Goal: Check status: Check status

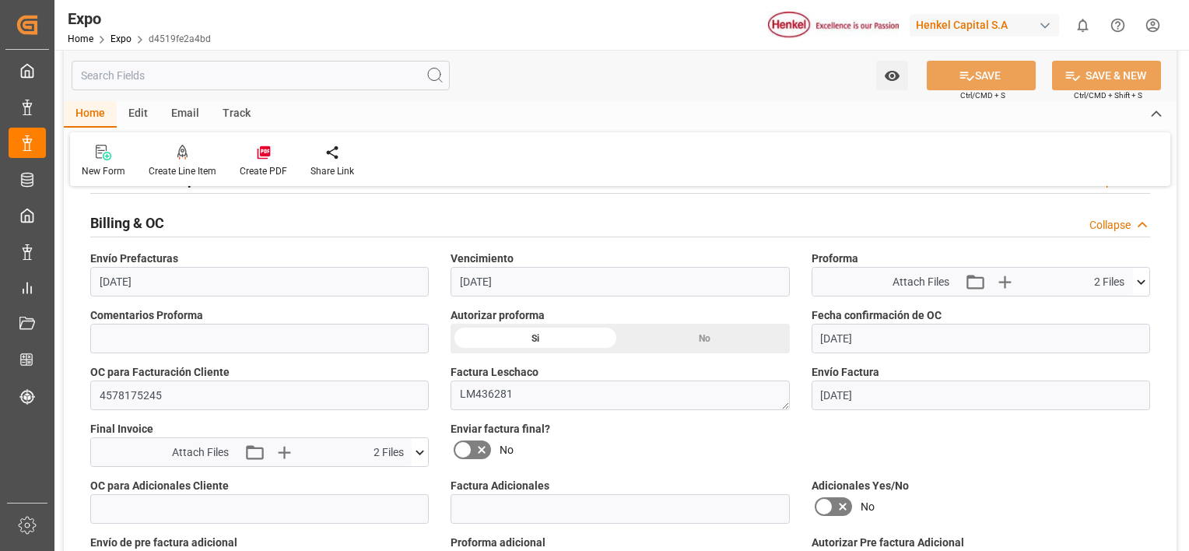
click at [125, 387] on input "4578175245" at bounding box center [259, 396] width 339 height 30
click at [374, 76] on input "text" at bounding box center [261, 76] width 378 height 30
paste input "LM436848"
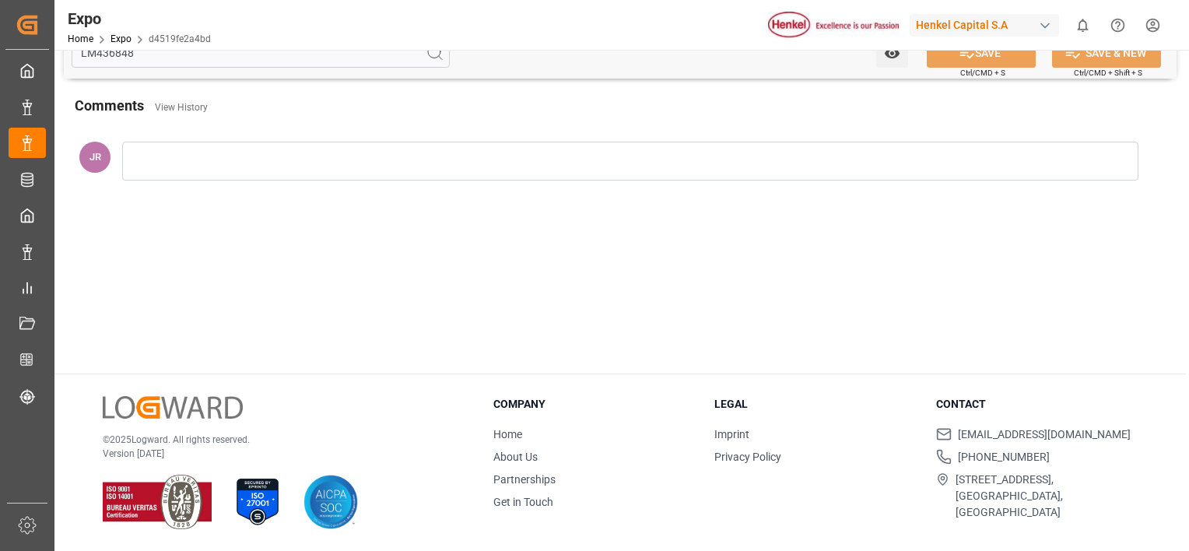
scroll to position [165, 0]
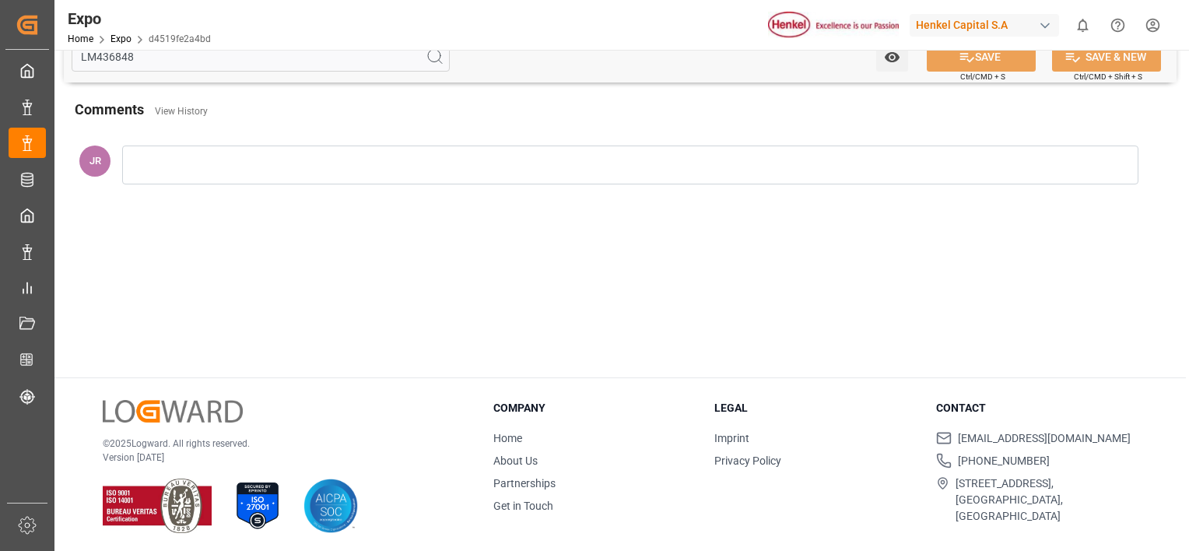
type input "LM436848"
click at [434, 59] on icon at bounding box center [435, 56] width 19 height 19
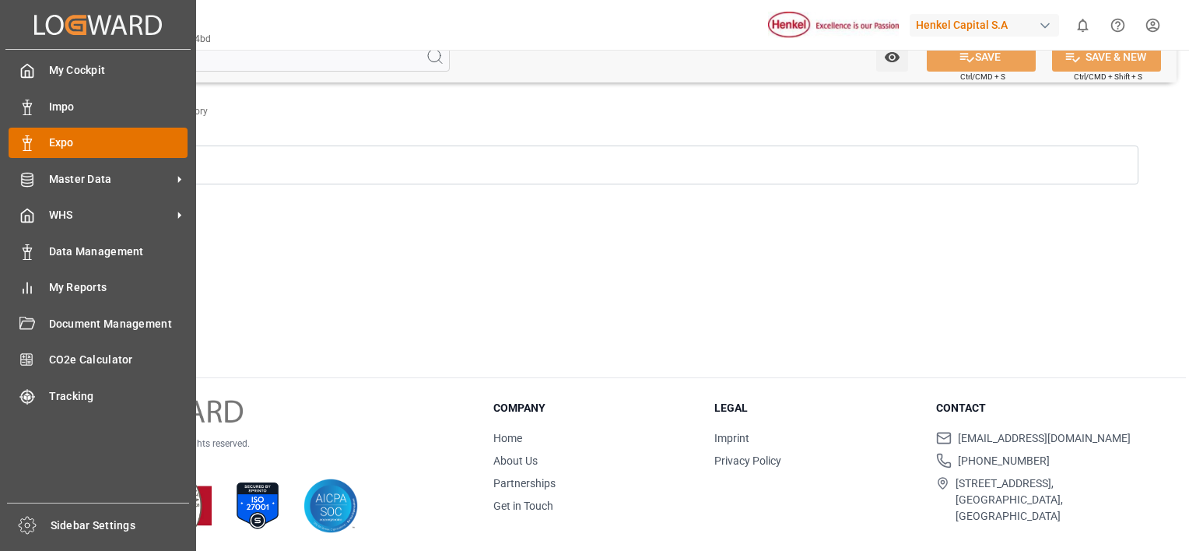
click at [49, 140] on div "Expo Expo" at bounding box center [98, 143] width 179 height 30
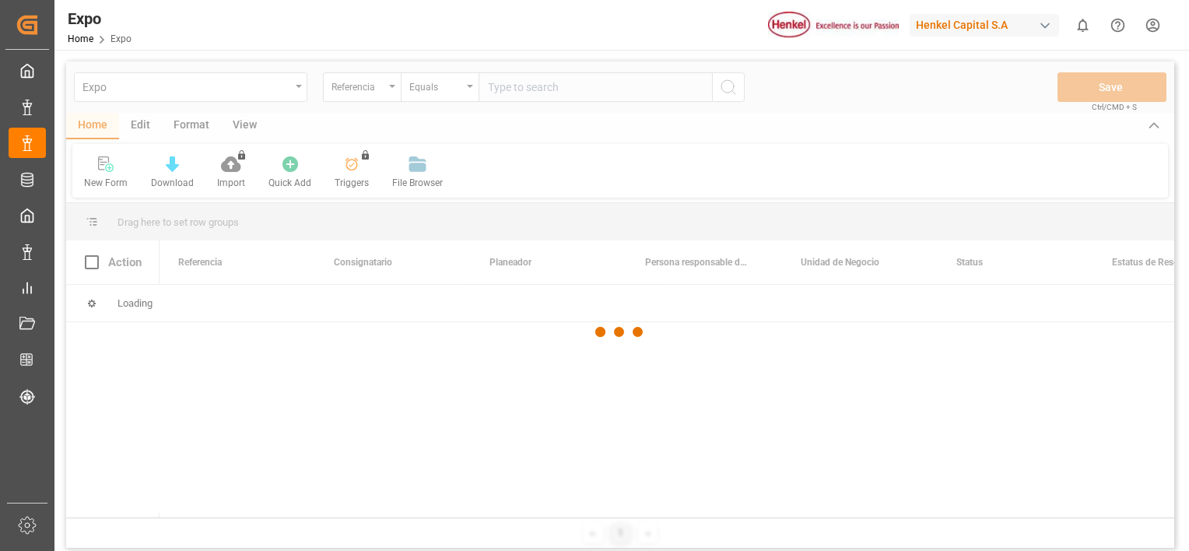
click at [218, 90] on div at bounding box center [620, 332] width 1108 height 542
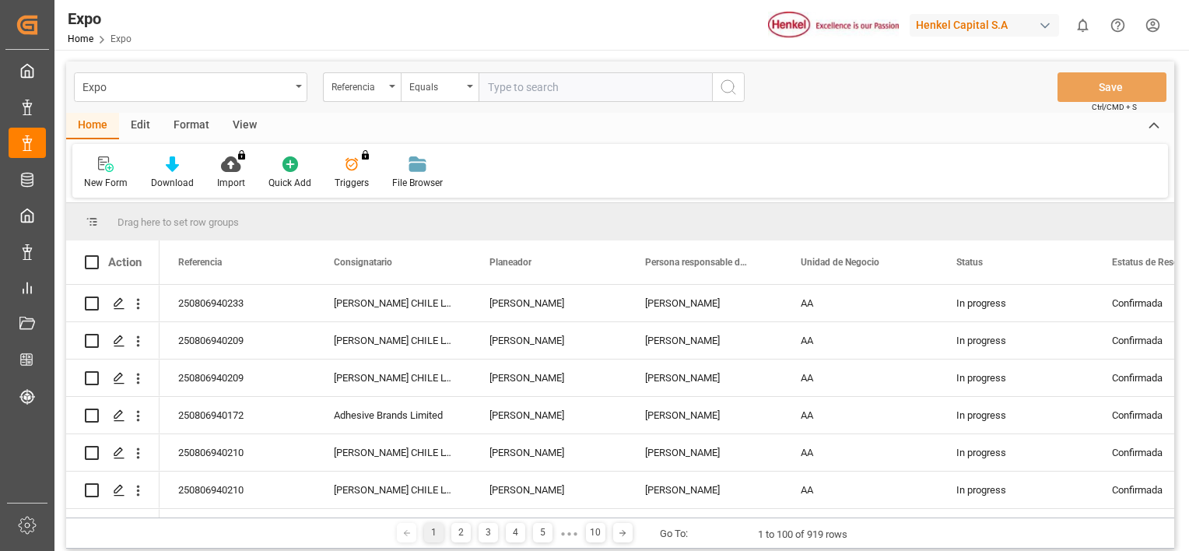
click at [188, 89] on div "Expo" at bounding box center [186, 85] width 208 height 19
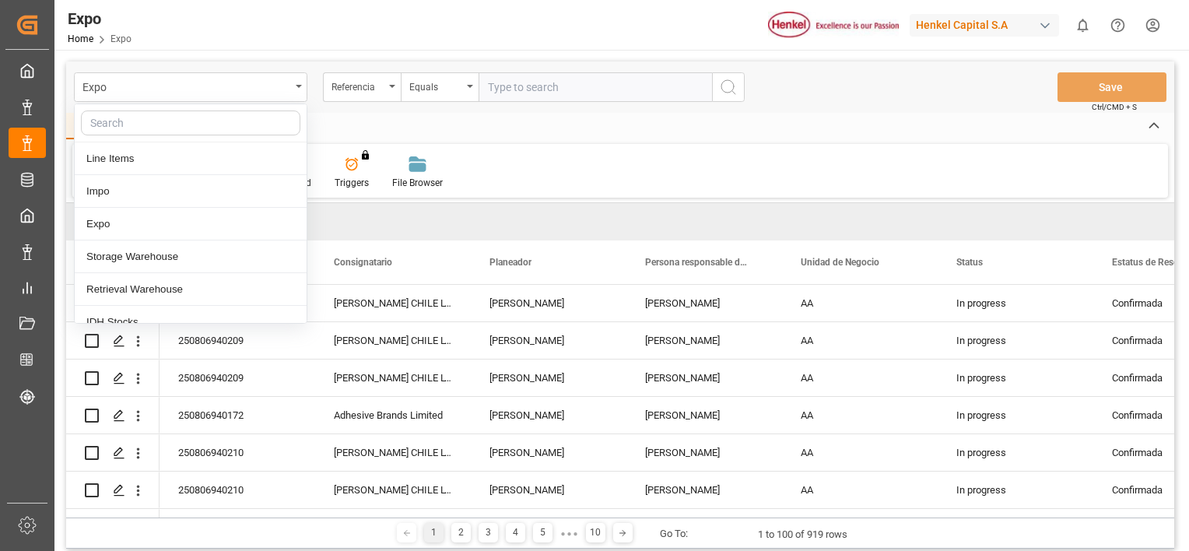
type input "LM436848"
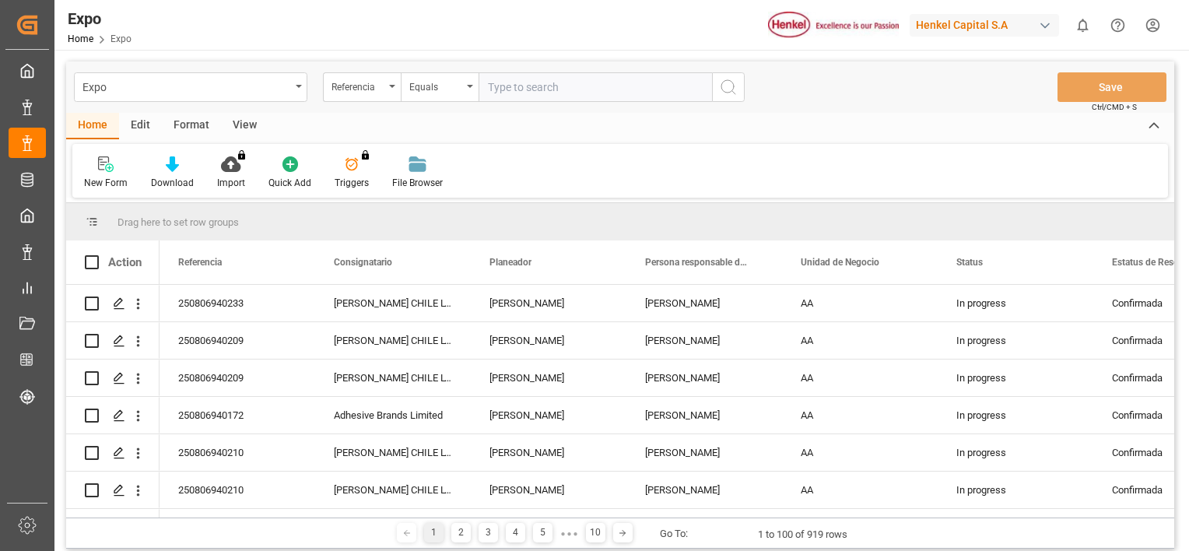
click at [587, 84] on input "text" at bounding box center [595, 87] width 233 height 30
paste input "LM436848"
type input "LM436848"
click at [732, 90] on icon "search button" at bounding box center [728, 87] width 19 height 19
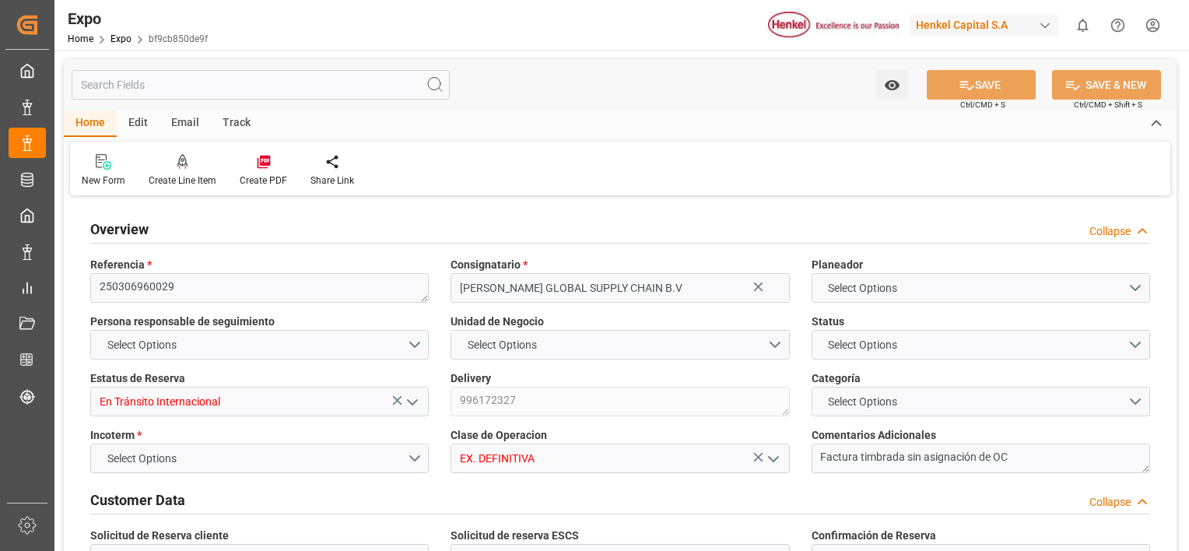
type input "728.08"
type input "755.09"
type input "9679555"
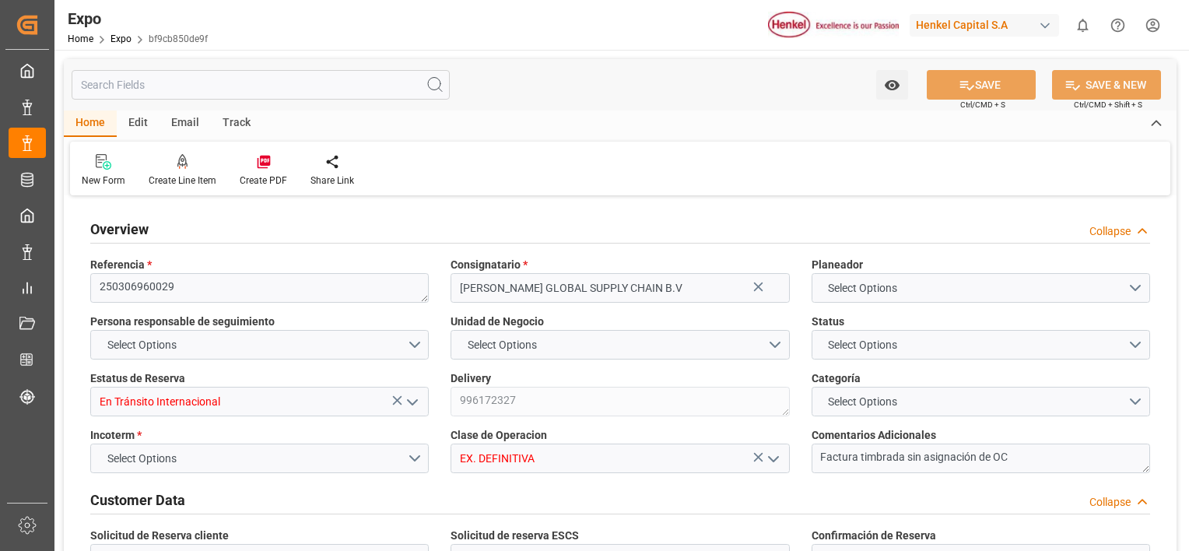
type input "MXATM"
type input "FRLEH"
type input "18-02-2025"
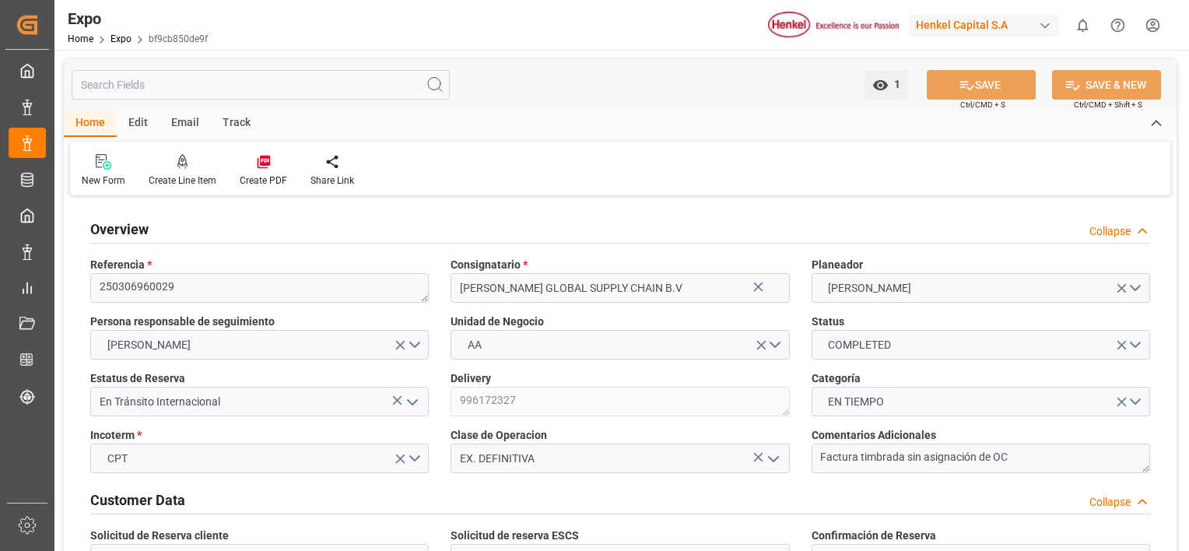
type input "18-02-2025"
type input "19-02-2025"
type input "21-02-2025"
type input "27-02-2025"
type input "03-03-2025"
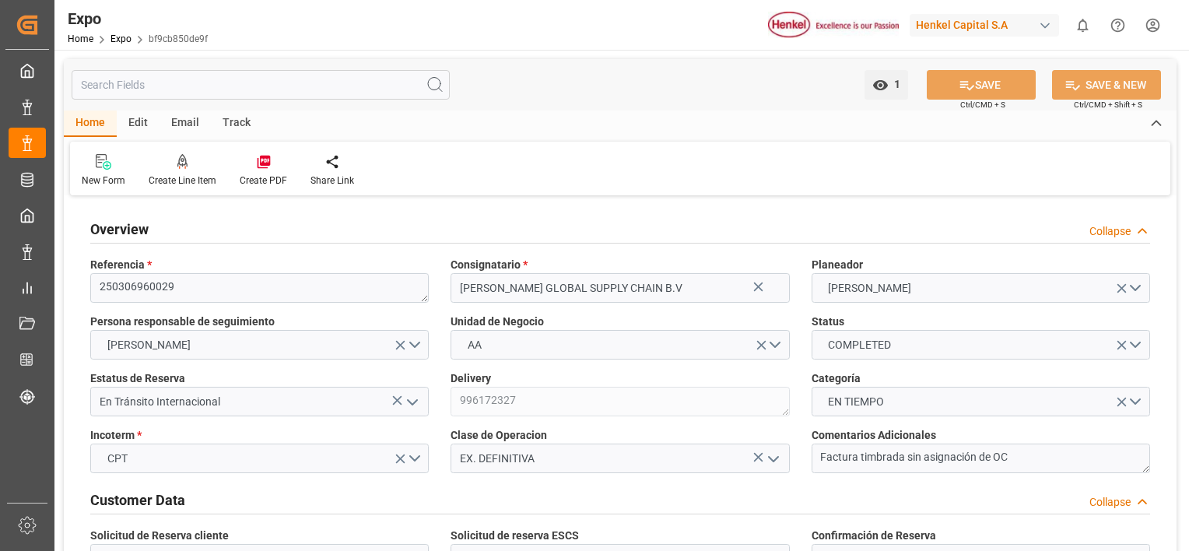
type input "25-02-2025"
type input "25-02-2025 00:00"
type input "26-02-2025"
type input "25-02-2025 00:00"
type input "28-02-2025"
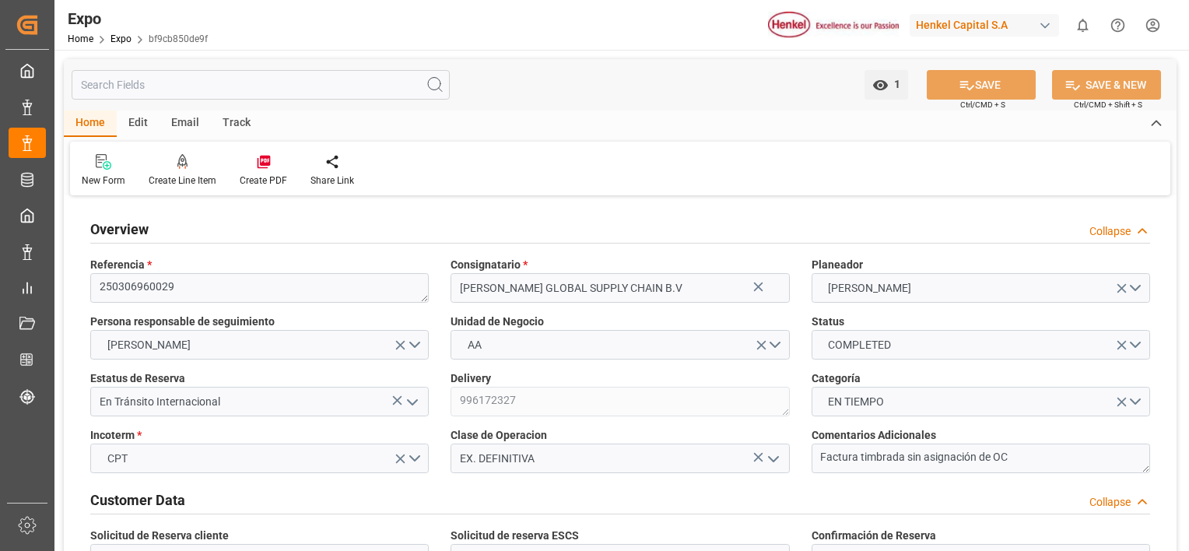
type input "28-02-2025"
type input "[DATE]"
type input "03-03-2025"
type input "04-03-2025"
type input "13-03-2025 00:00"
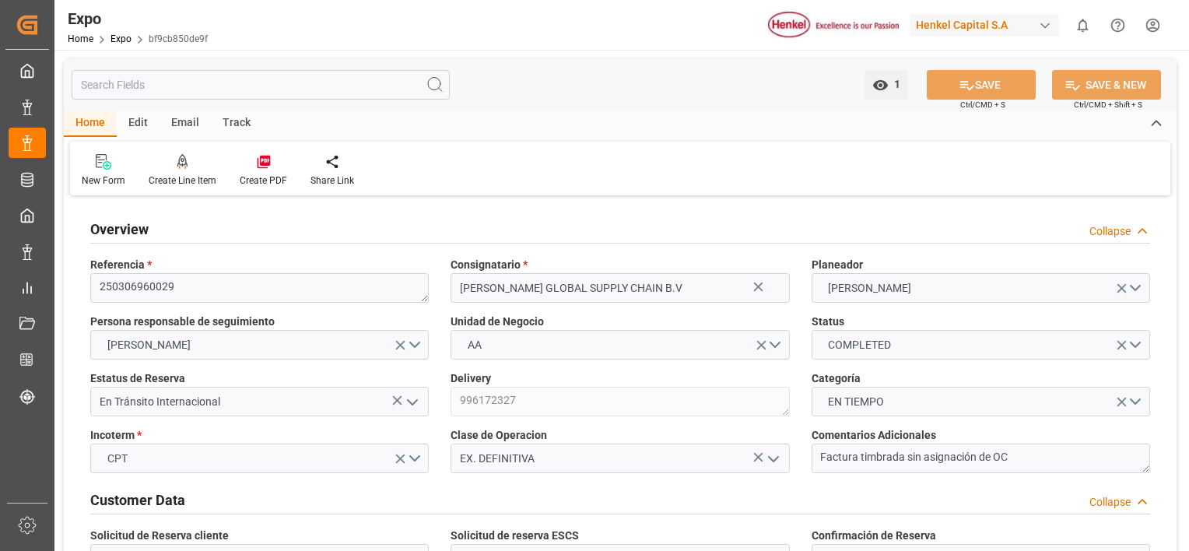
type input "08-03-2025 00:00"
type input "[DATE]"
type input "13-03-2025 00:00"
type input "23-04-2025 00:00"
type input "17-04-2025 00:00"
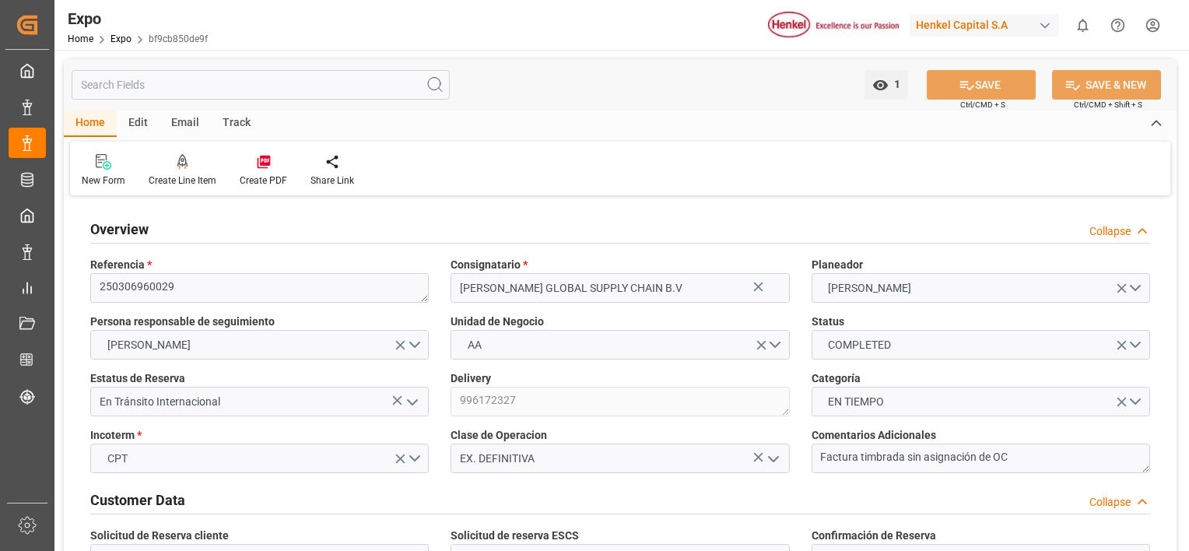
type input "17-04-2025"
type input "04-04-2025 00:00"
type input "05-06-2025 10:39"
click at [1135, 230] on icon at bounding box center [1143, 231] width 16 height 16
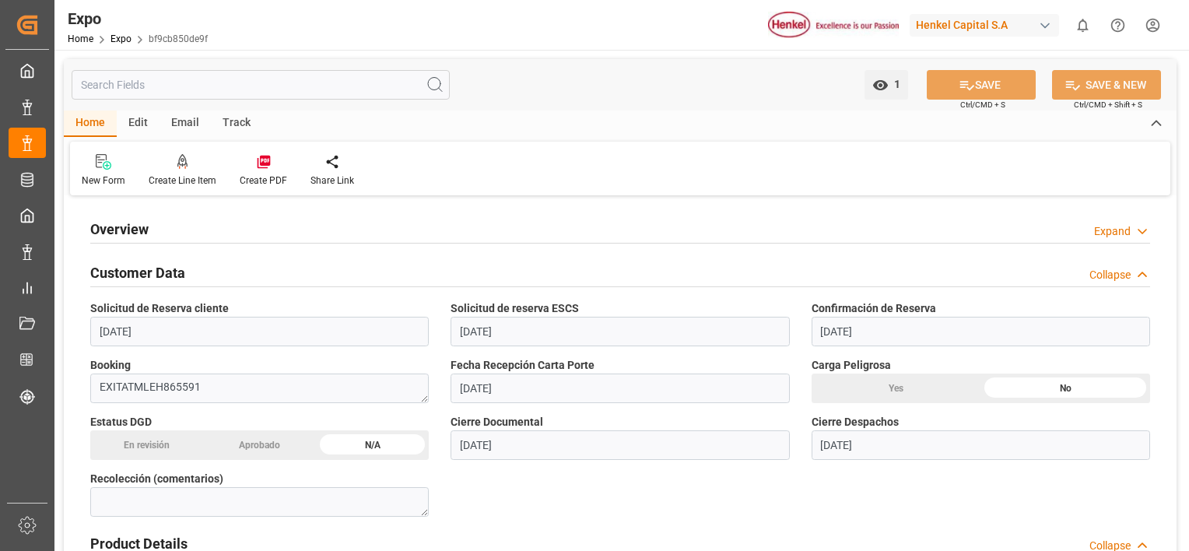
click at [1142, 282] on icon at bounding box center [1143, 275] width 16 height 16
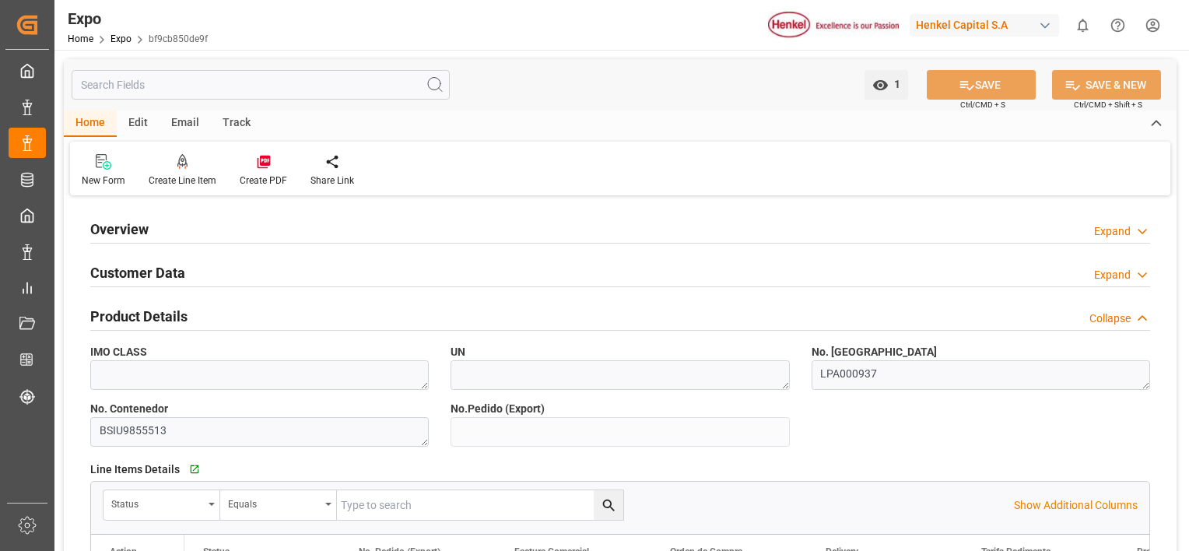
click at [1132, 313] on div "Collapse" at bounding box center [1120, 319] width 61 height 16
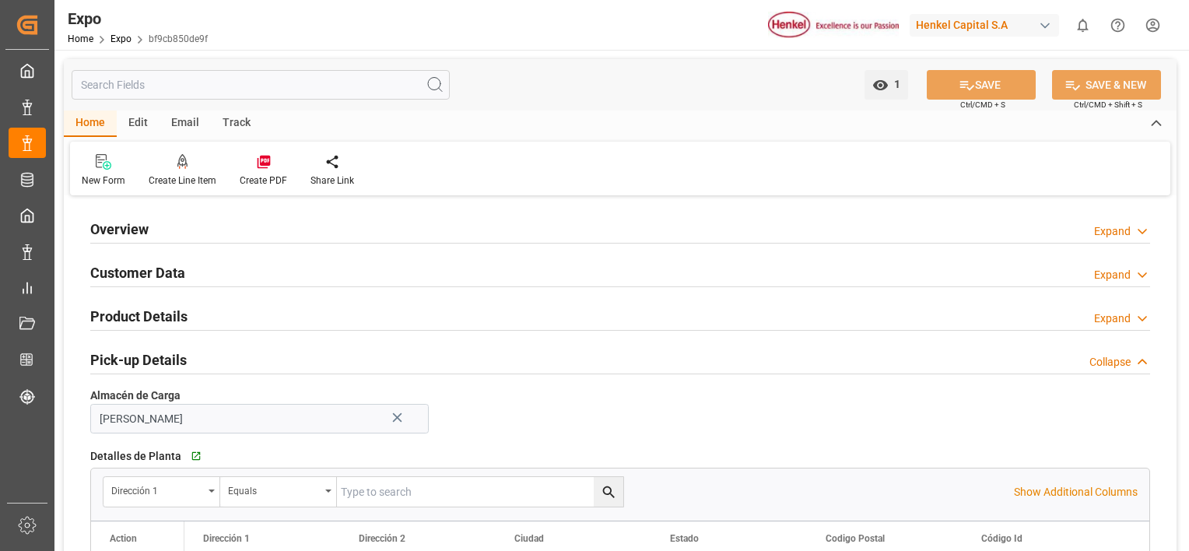
click at [1124, 351] on div "Pick-up Details Collapse" at bounding box center [620, 359] width 1060 height 30
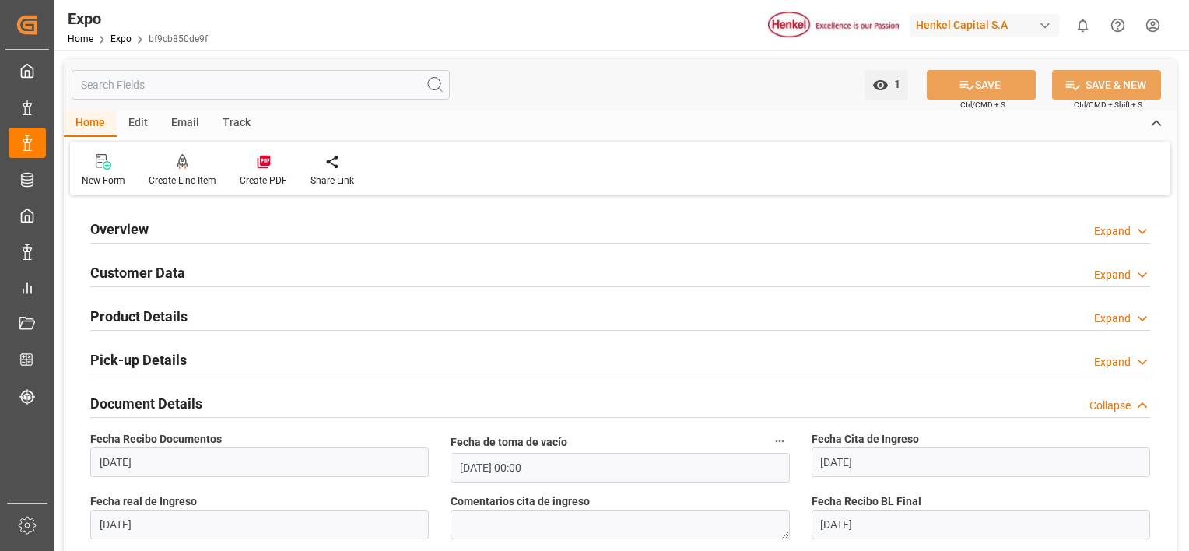
click at [1132, 392] on div "Document Details Collapse" at bounding box center [620, 403] width 1060 height 30
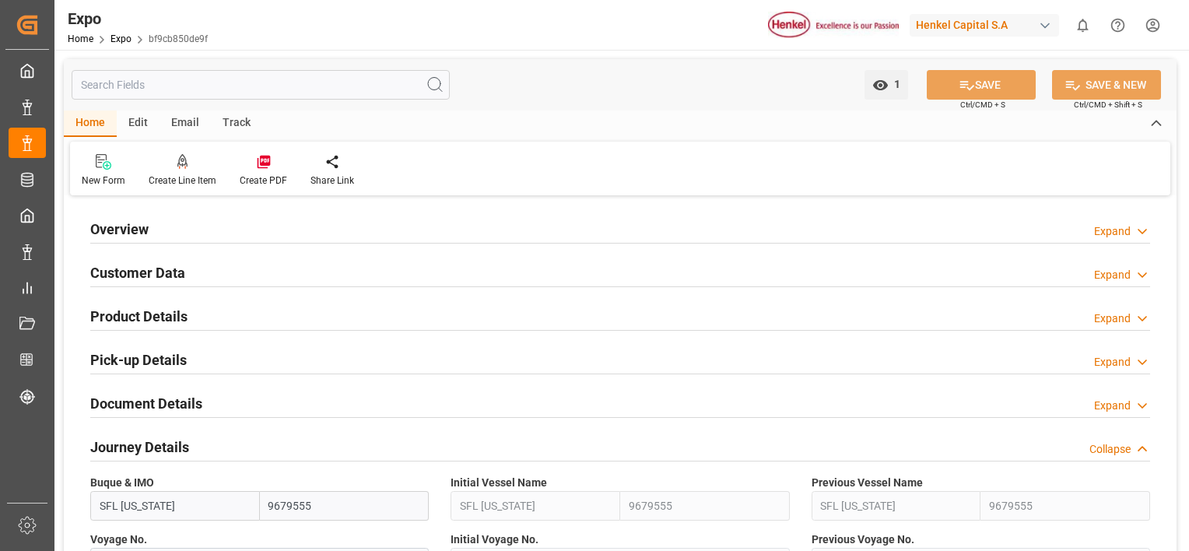
click at [1124, 433] on div "Journey Details Collapse" at bounding box center [620, 446] width 1060 height 30
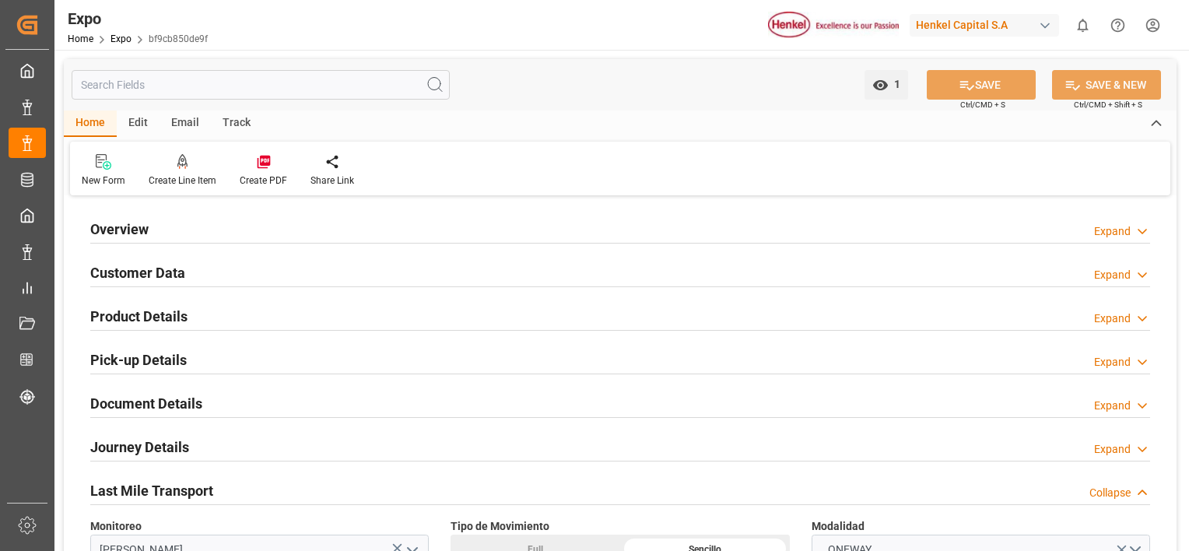
click at [1123, 486] on div "Collapse" at bounding box center [1110, 493] width 41 height 16
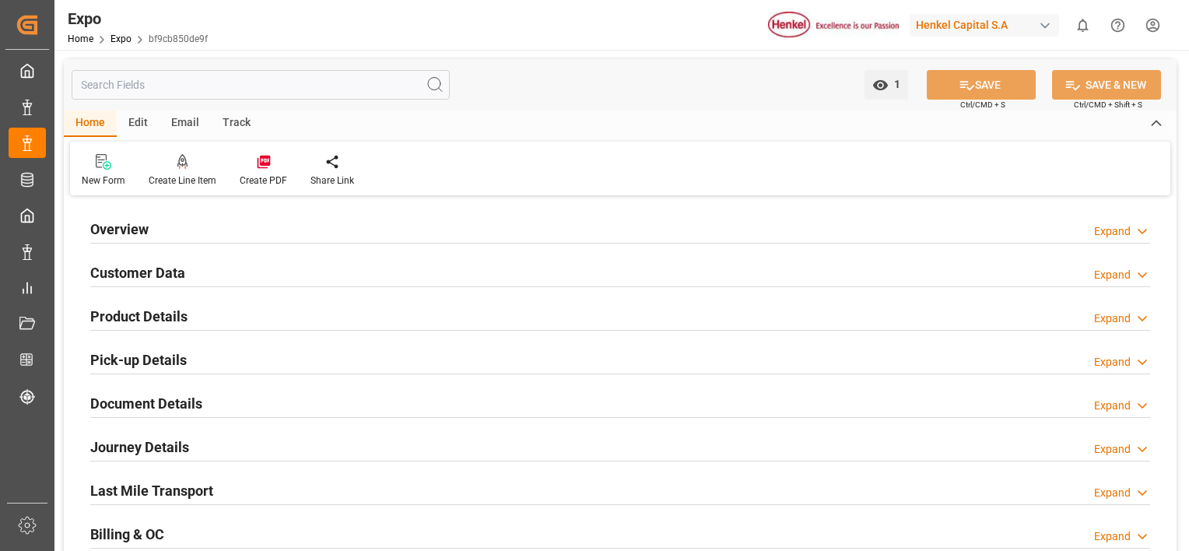
click at [1118, 531] on div "Expand" at bounding box center [1112, 536] width 37 height 16
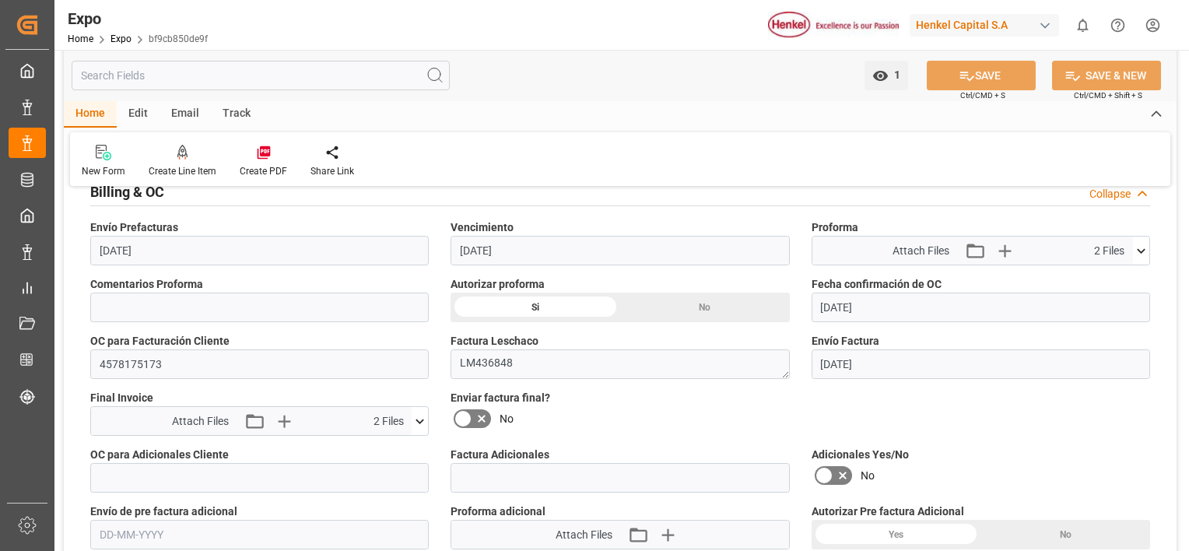
scroll to position [311, 0]
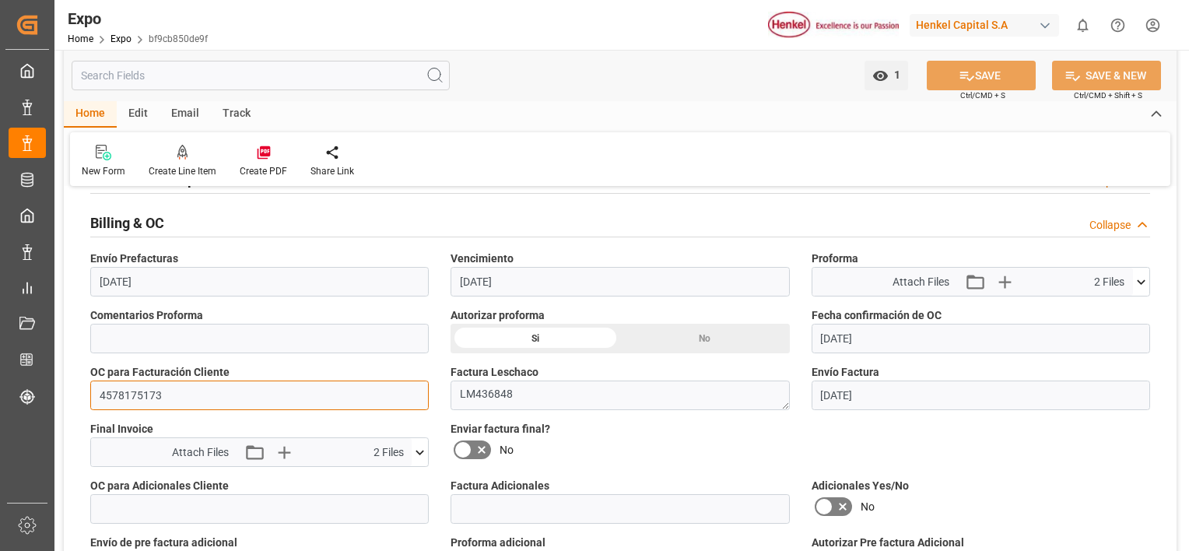
drag, startPoint x: 164, startPoint y: 396, endPoint x: 89, endPoint y: 395, distance: 74.7
click at [89, 395] on div "OC para Facturación Cliente 4578175173" at bounding box center [259, 387] width 360 height 57
